Goal: Task Accomplishment & Management: Use online tool/utility

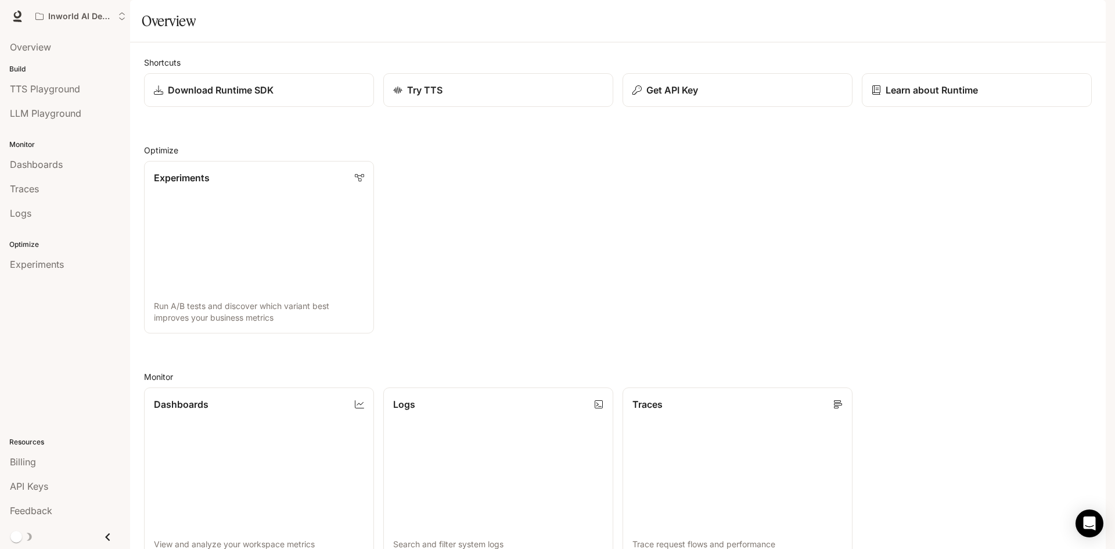
drag, startPoint x: 529, startPoint y: 200, endPoint x: 484, endPoint y: 196, distance: 46.0
click at [495, 194] on div "Shortcuts Download Runtime SDK Try TTS Get API Key Learn about Runtime Optimize…" at bounding box center [617, 421] width 947 height 730
click at [45, 176] on li "Dashboards" at bounding box center [65, 164] width 130 height 24
click at [47, 171] on span "Dashboards" at bounding box center [36, 164] width 53 height 14
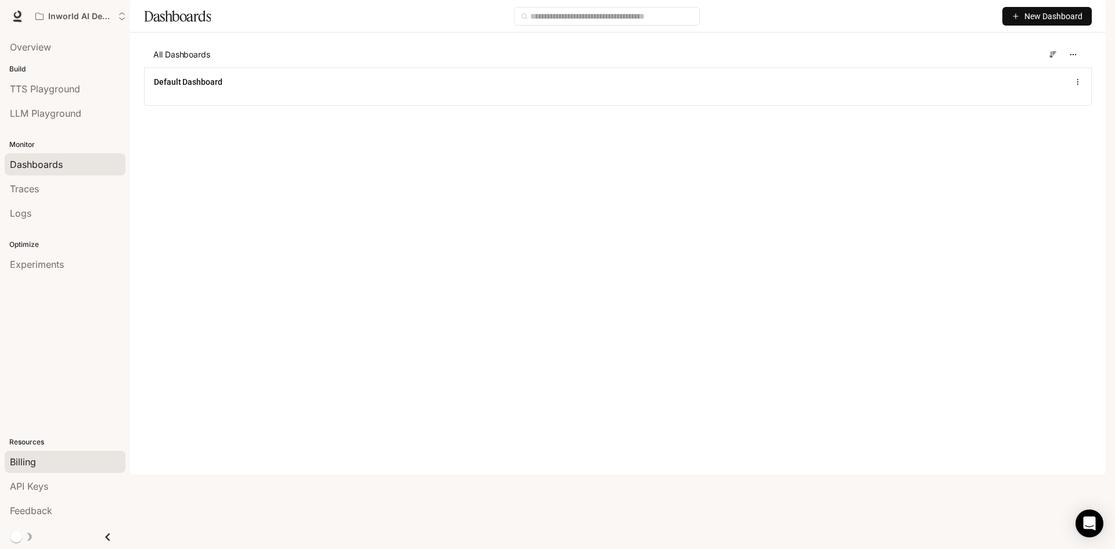
click at [19, 455] on span "Billing" at bounding box center [23, 462] width 26 height 14
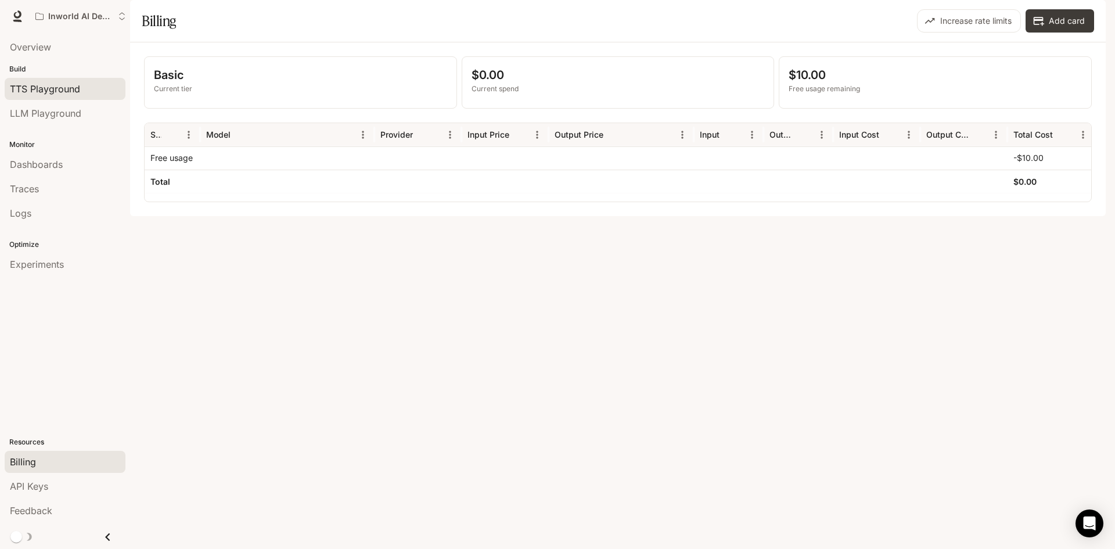
click at [63, 90] on link "TTS Playground" at bounding box center [65, 89] width 121 height 22
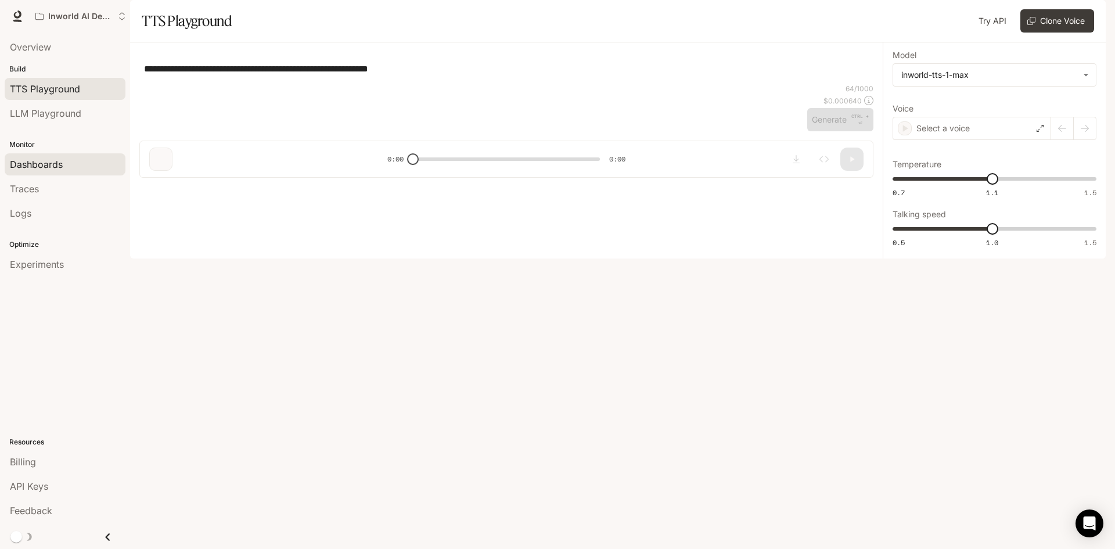
click at [60, 171] on span "Dashboards" at bounding box center [36, 164] width 53 height 14
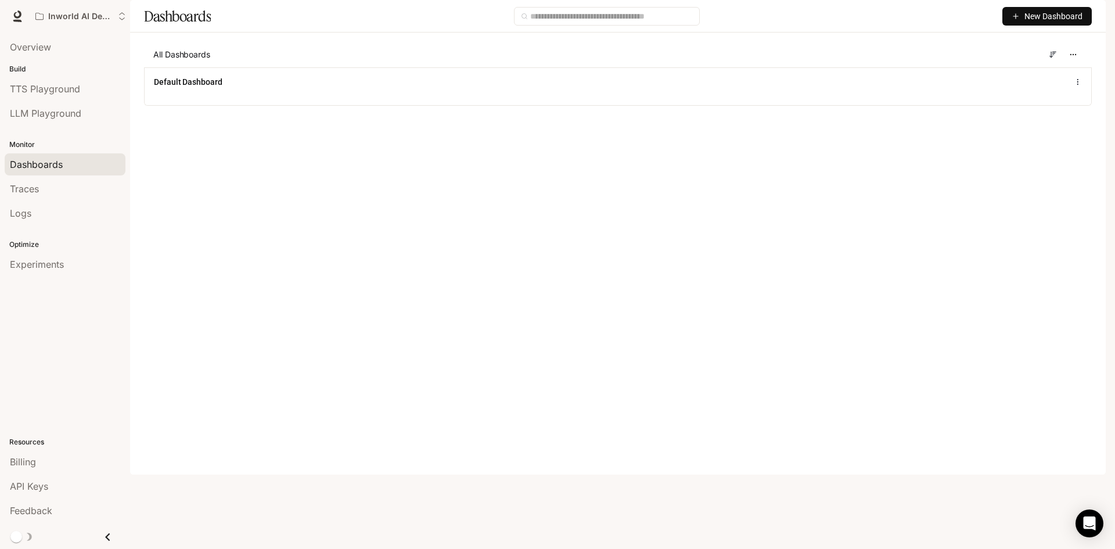
click at [38, 62] on div "Overview" at bounding box center [65, 47] width 130 height 29
click at [55, 96] on span "TTS Playground" at bounding box center [45, 89] width 70 height 14
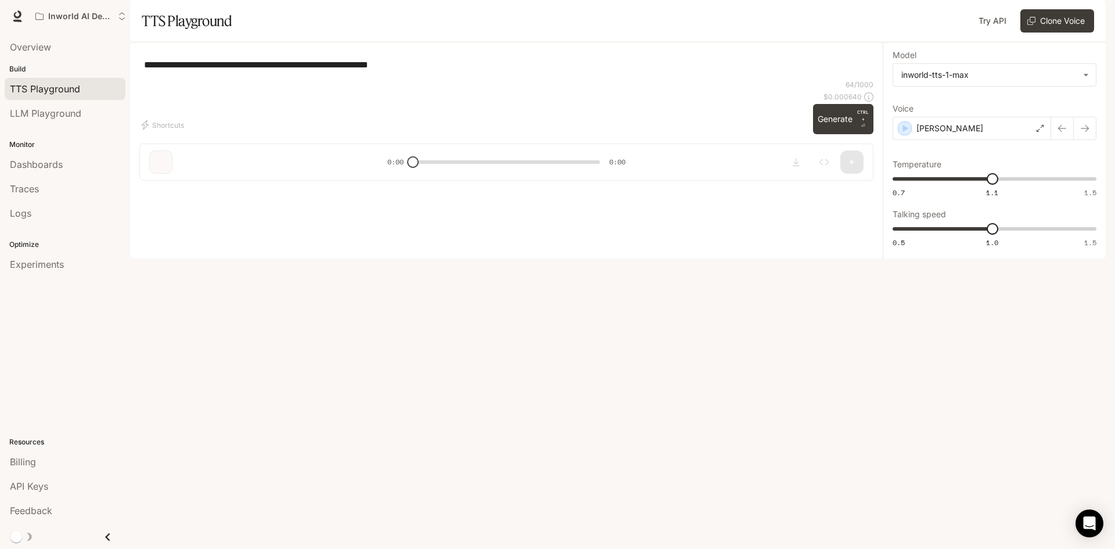
type input "**********"
type input "***"
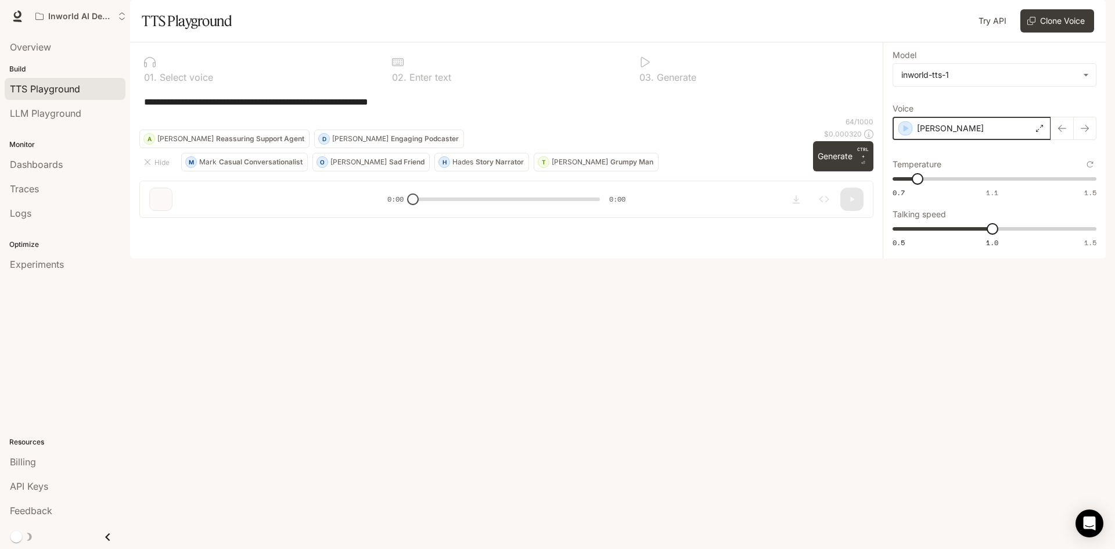
click at [899, 134] on icon "button" at bounding box center [905, 128] width 12 height 12
click at [815, 171] on button "Generate CTRL + ⏎" at bounding box center [843, 156] width 60 height 30
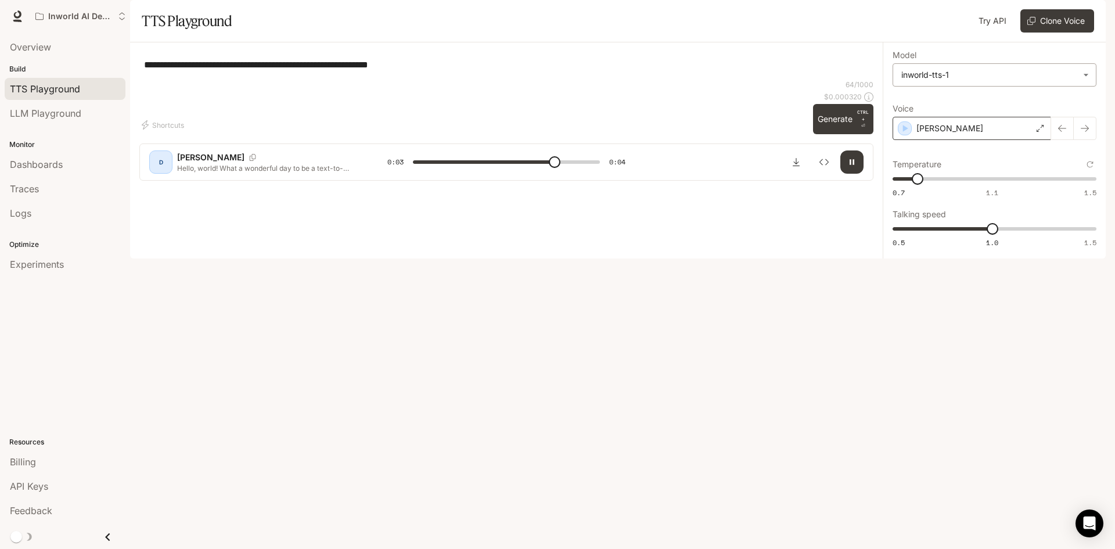
click at [940, 118] on body "**********" at bounding box center [557, 274] width 1115 height 549
type input "*"
click at [934, 172] on div "inworld-tts-1-max" at bounding box center [977, 169] width 208 height 12
type input "**********"
click at [63, 171] on span "Dashboards" at bounding box center [36, 164] width 53 height 14
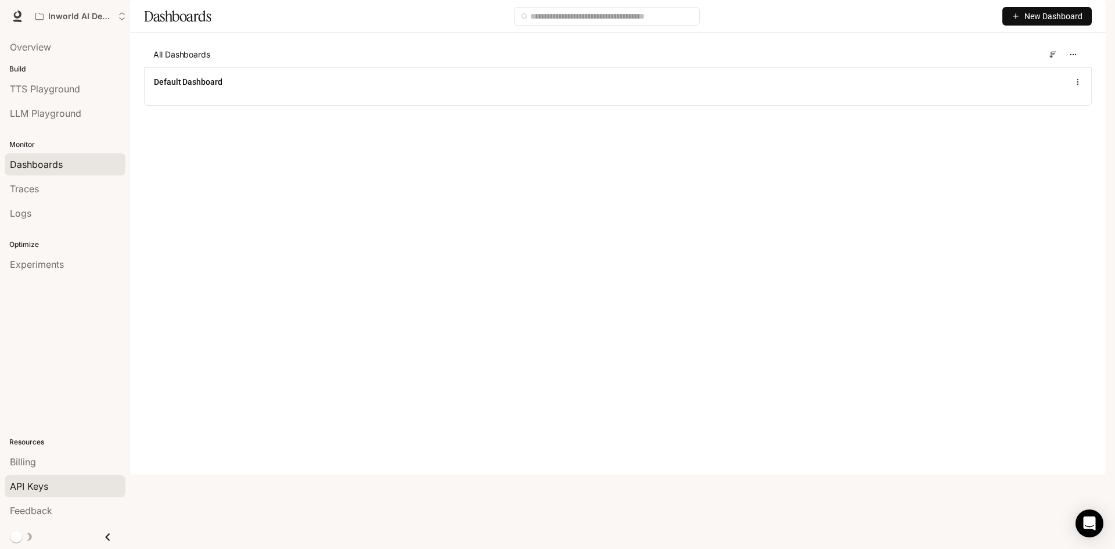
click at [75, 479] on div "API Keys" at bounding box center [65, 486] width 110 height 14
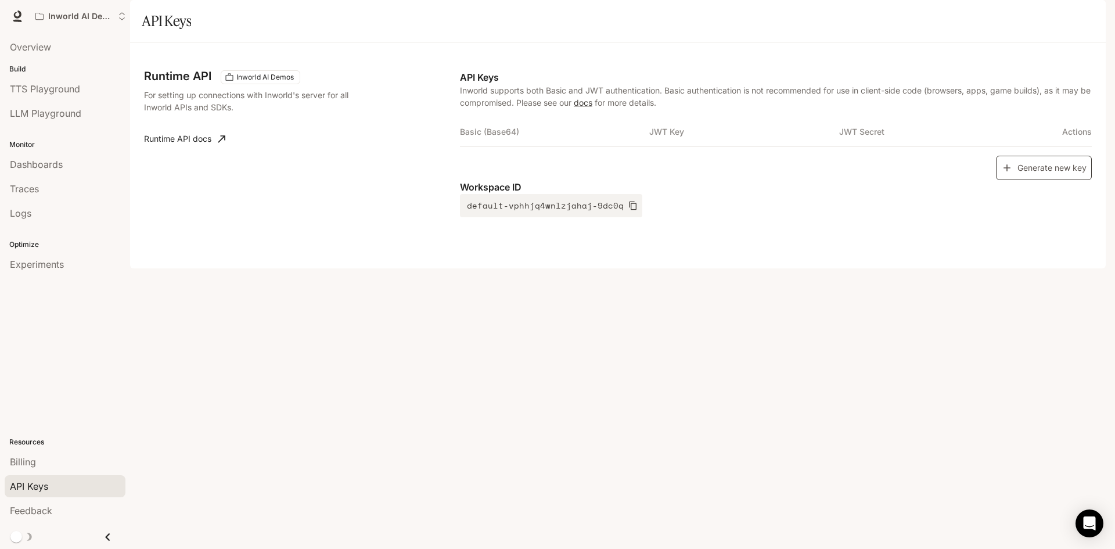
click at [1020, 181] on button "Generate new key" at bounding box center [1044, 168] width 96 height 25
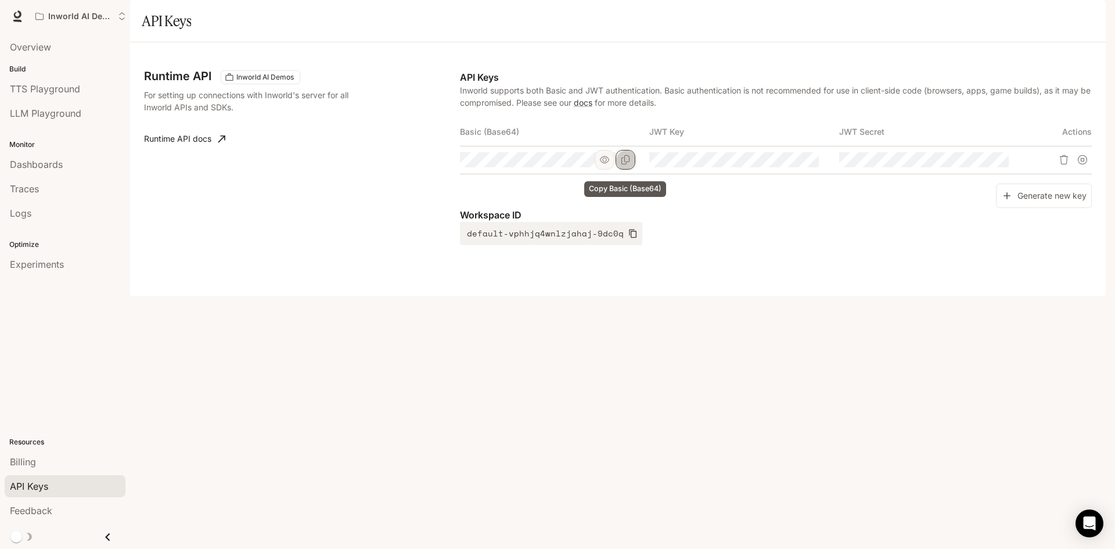
click at [627, 164] on icon "Copy Basic (Base64)" at bounding box center [625, 159] width 9 height 9
click at [791, 164] on icon "button" at bounding box center [794, 159] width 9 height 9
click at [979, 164] on icon "button" at bounding box center [983, 159] width 9 height 9
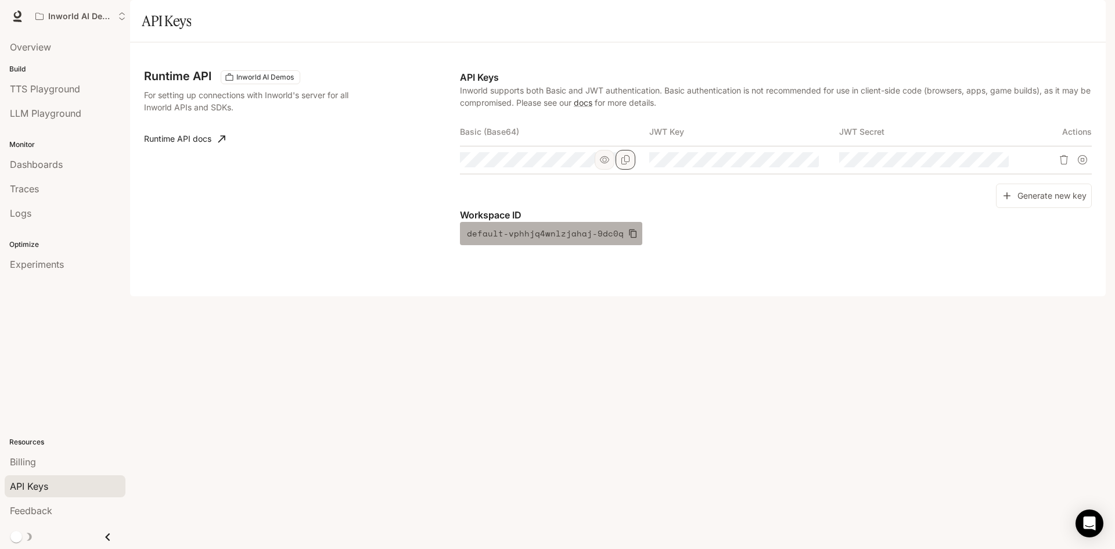
click at [637, 238] on icon "button" at bounding box center [632, 233] width 9 height 9
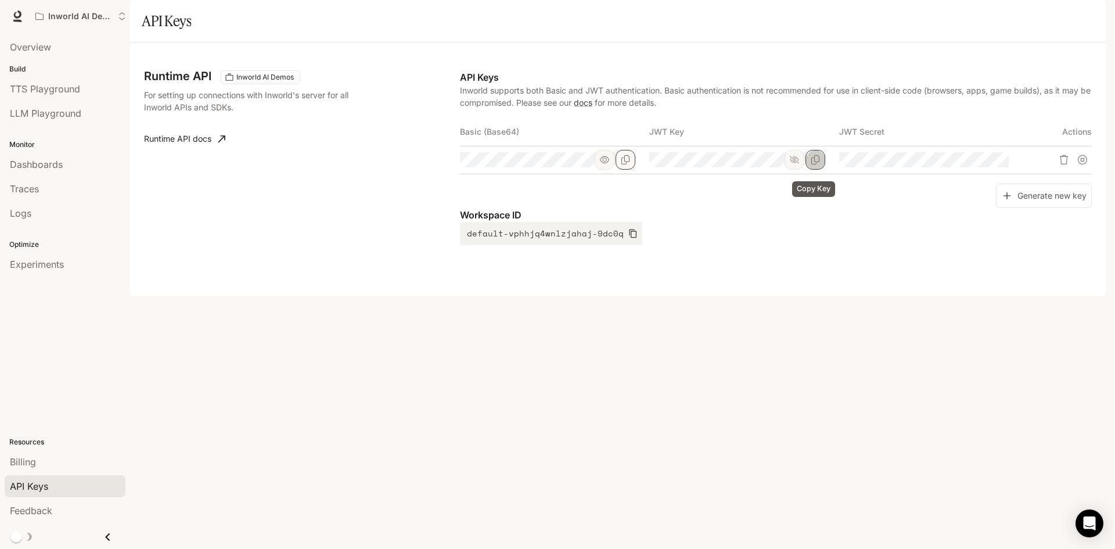
click at [813, 164] on icon "Copy Key" at bounding box center [815, 159] width 8 height 9
click at [979, 164] on icon "button" at bounding box center [983, 160] width 9 height 8
click at [1000, 164] on icon "Copy Secret" at bounding box center [1004, 159] width 9 height 9
click at [608, 163] on icon "button" at bounding box center [604, 159] width 9 height 7
click at [0, 0] on button "Copy Basic (Base64)" at bounding box center [0, 0] width 0 height 0
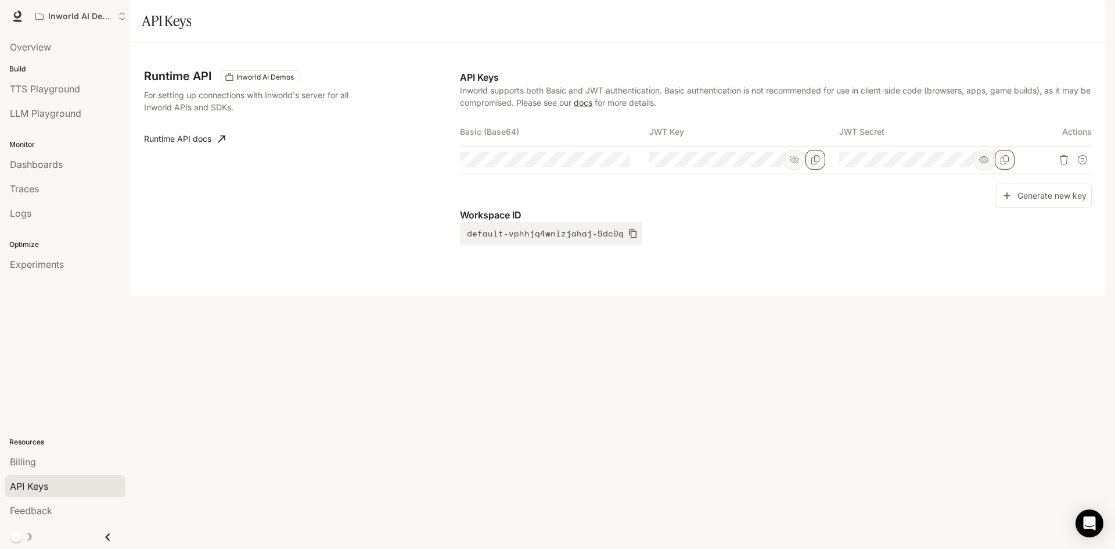
click at [570, 174] on td at bounding box center [554, 160] width 189 height 28
click at [827, 222] on p "Workspace ID" at bounding box center [776, 215] width 632 height 14
drag, startPoint x: 1021, startPoint y: 253, endPoint x: 1012, endPoint y: 254, distance: 9.3
click at [1019, 208] on button "Generate new key" at bounding box center [1044, 195] width 96 height 25
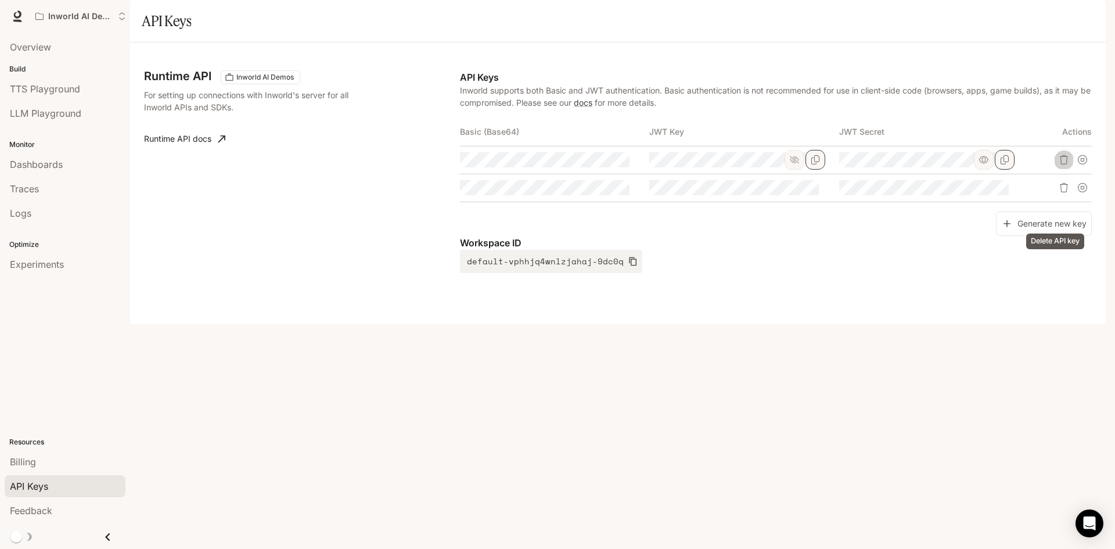
click at [1059, 164] on icon "Delete API key" at bounding box center [1063, 159] width 9 height 9
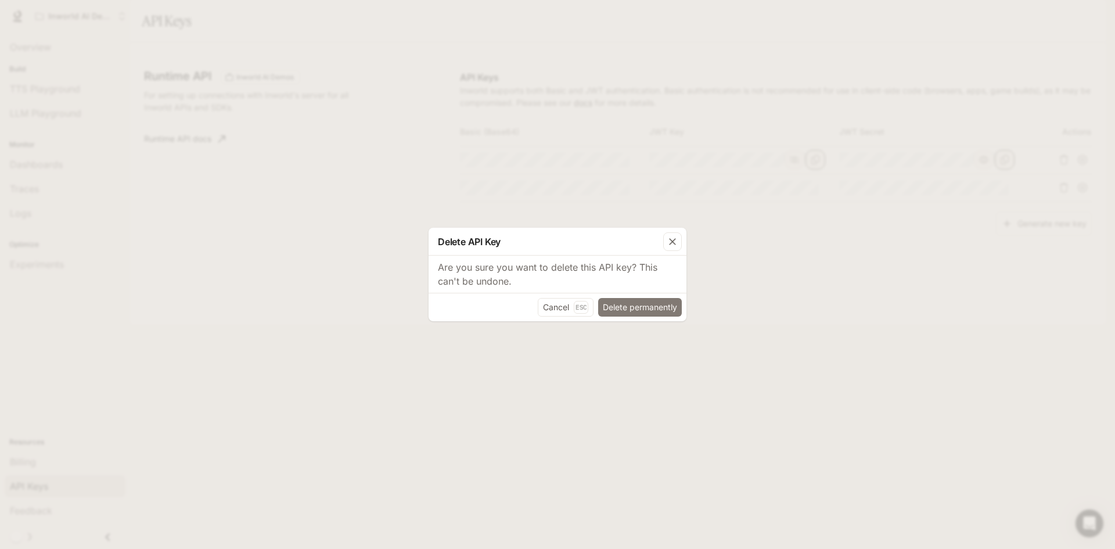
click at [618, 309] on button "Delete permanently" at bounding box center [640, 307] width 84 height 19
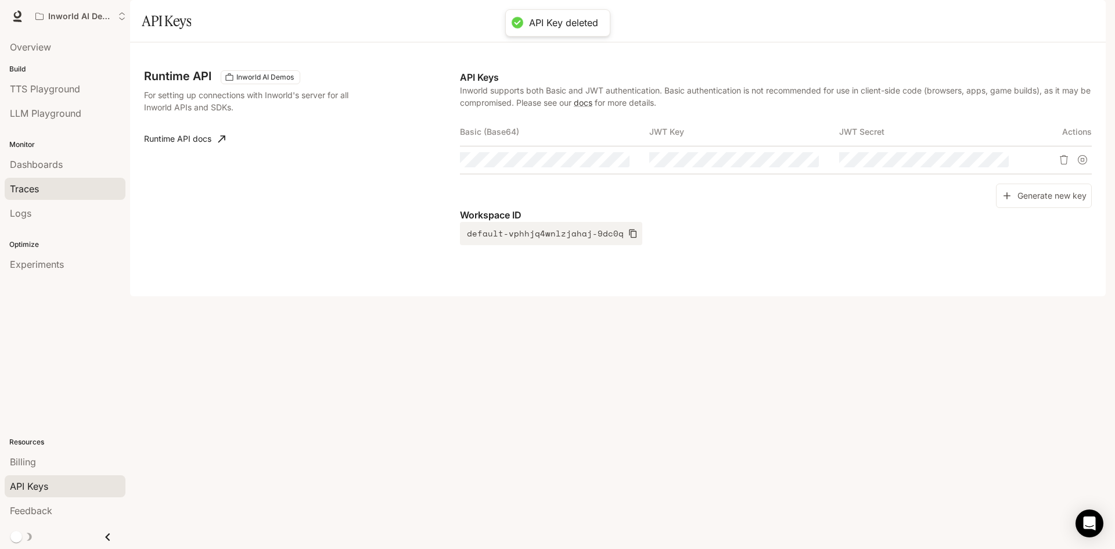
click at [74, 196] on div "Traces" at bounding box center [65, 189] width 110 height 14
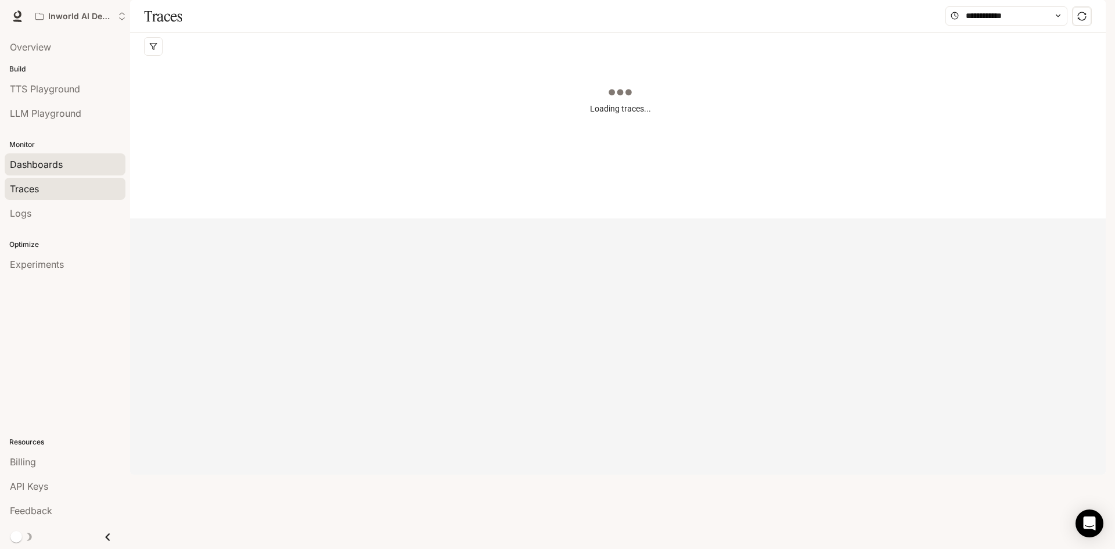
click at [84, 171] on div "Dashboards" at bounding box center [65, 164] width 110 height 14
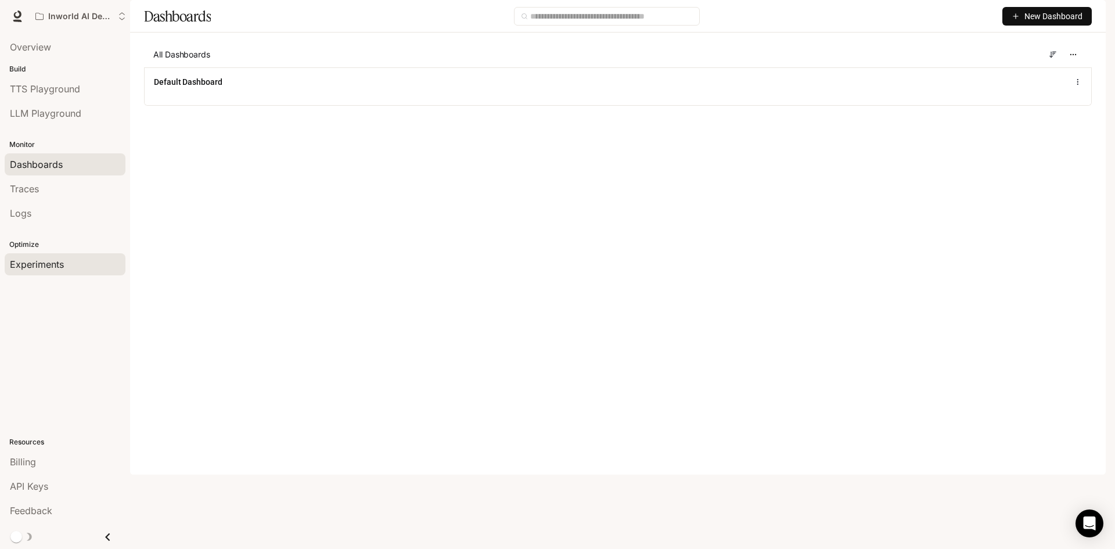
click at [64, 271] on span "Experiments" at bounding box center [37, 264] width 54 height 14
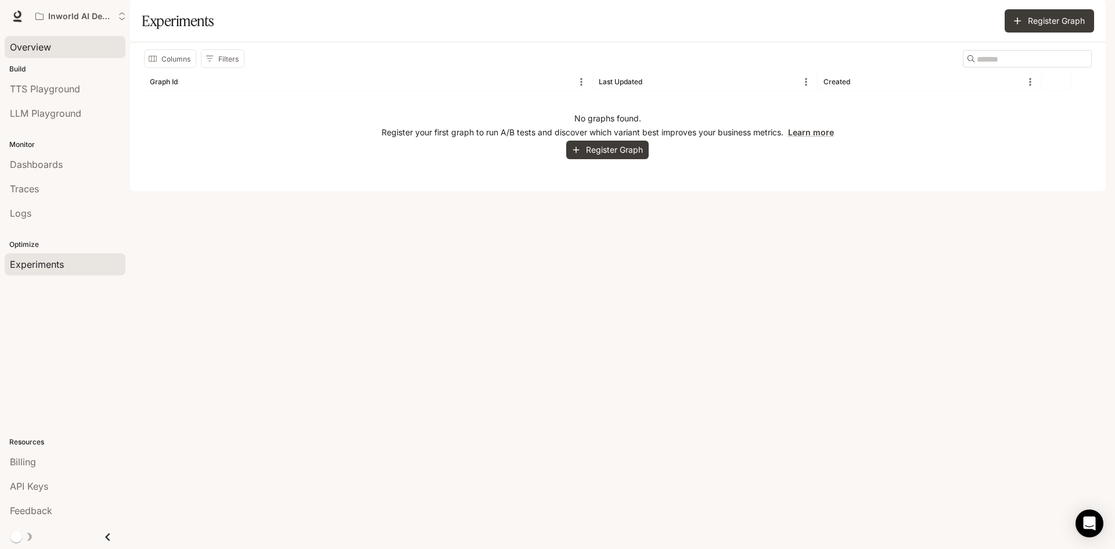
click at [59, 54] on div "Overview" at bounding box center [65, 47] width 110 height 14
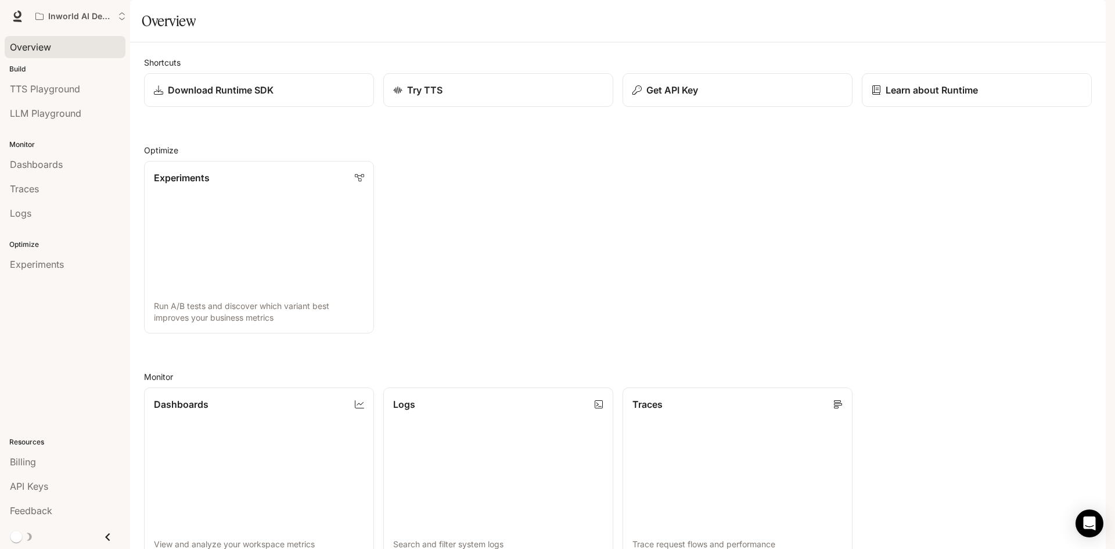
drag, startPoint x: 541, startPoint y: 228, endPoint x: 472, endPoint y: 214, distance: 69.9
click at [469, 217] on div "Experiments Run A/B tests and discover which variant best improves your busines…" at bounding box center [613, 243] width 957 height 182
drag, startPoint x: 507, startPoint y: 197, endPoint x: 470, endPoint y: 189, distance: 37.3
click at [470, 189] on div "Shortcuts Download Runtime SDK Try TTS Get API Key Learn about Runtime Optimize…" at bounding box center [617, 421] width 947 height 730
